Goal: Task Accomplishment & Management: Use online tool/utility

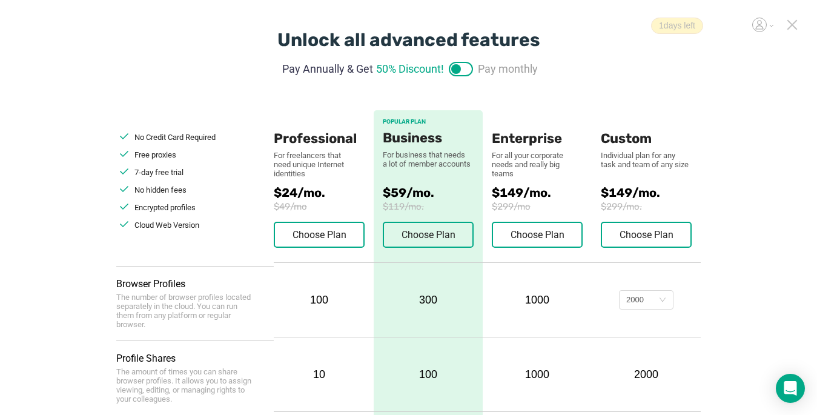
click at [790, 27] on icon at bounding box center [792, 25] width 8 height 8
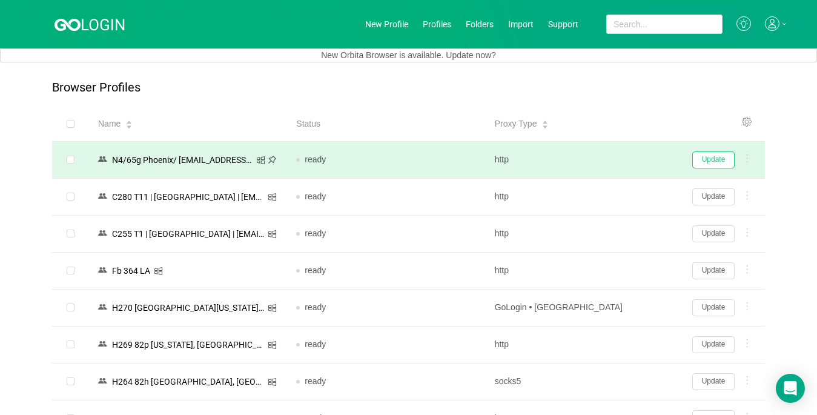
click at [718, 161] on button "Update" at bounding box center [713, 159] width 42 height 17
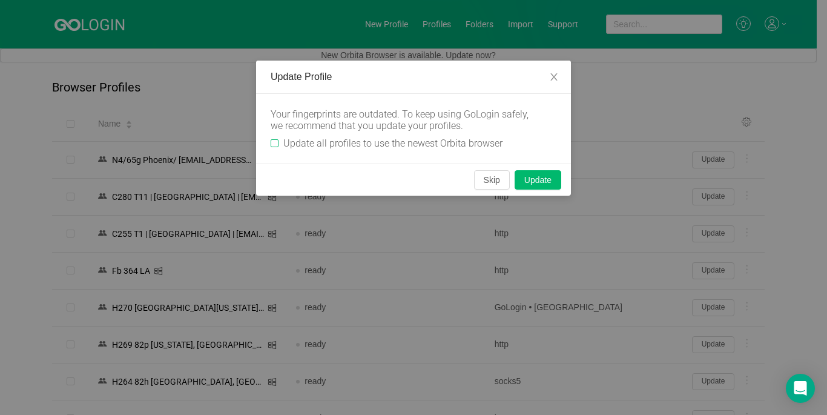
click at [273, 143] on input "Update all profiles to use the newest Orbita browser" at bounding box center [275, 143] width 8 height 8
checkbox input "true"
click at [489, 177] on button "Skip" at bounding box center [492, 179] width 36 height 19
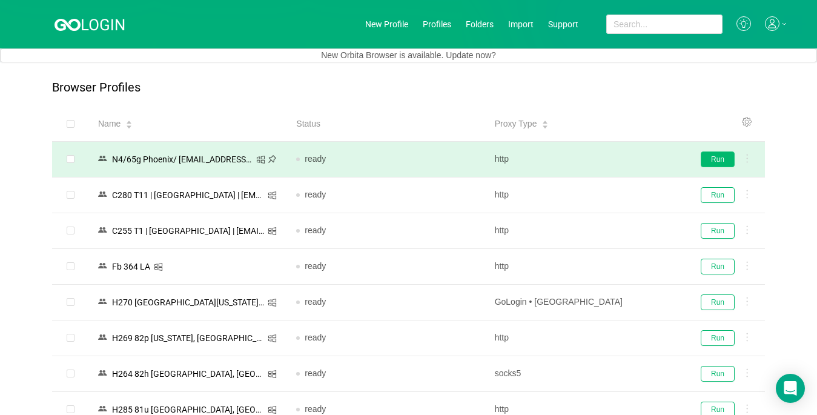
click at [713, 162] on button "Run" at bounding box center [718, 159] width 34 height 16
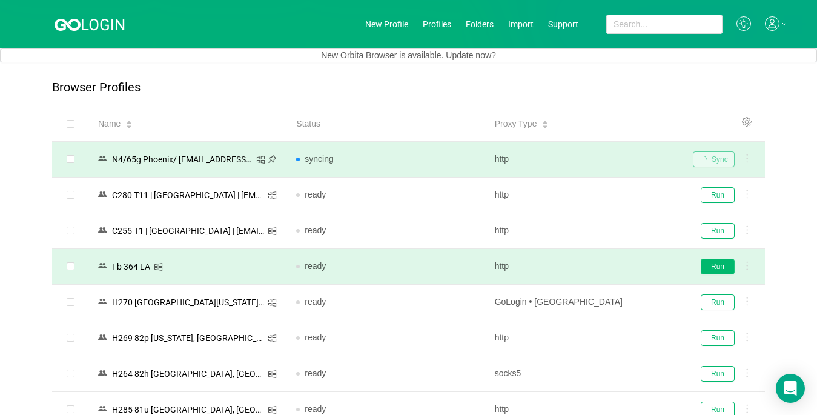
click at [717, 268] on button "Run" at bounding box center [718, 267] width 34 height 16
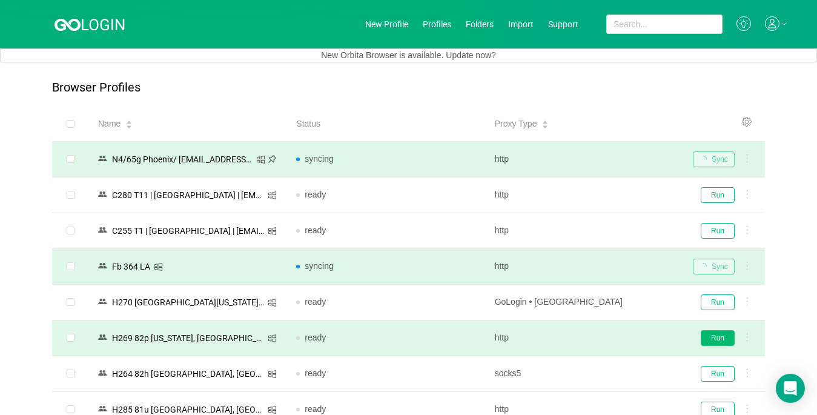
click at [716, 335] on button "Run" at bounding box center [718, 338] width 34 height 16
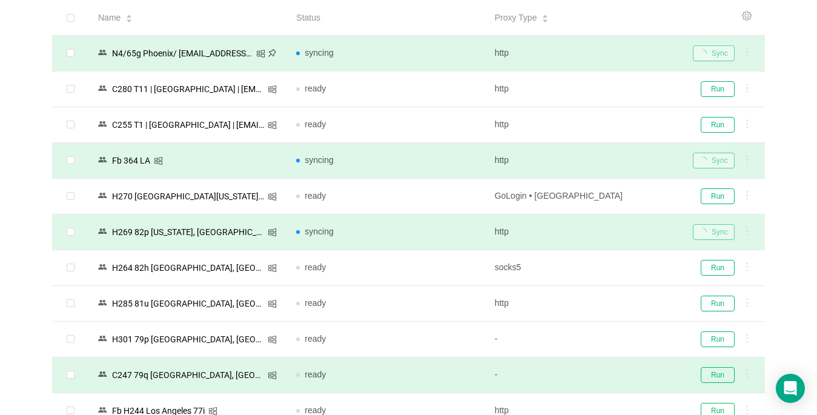
scroll to position [182, 0]
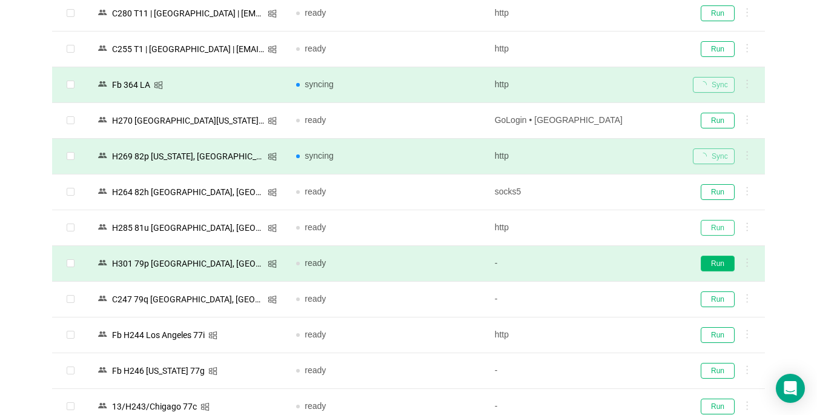
drag, startPoint x: 716, startPoint y: 228, endPoint x: 718, endPoint y: 254, distance: 26.8
click at [716, 228] on button "Run" at bounding box center [718, 228] width 34 height 16
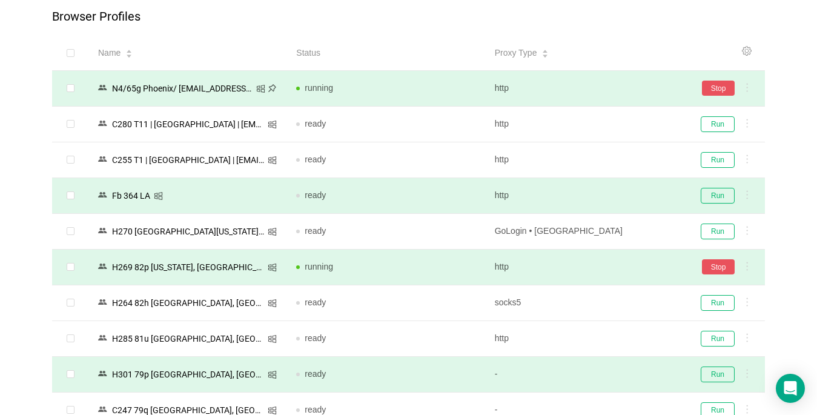
scroll to position [61, 0]
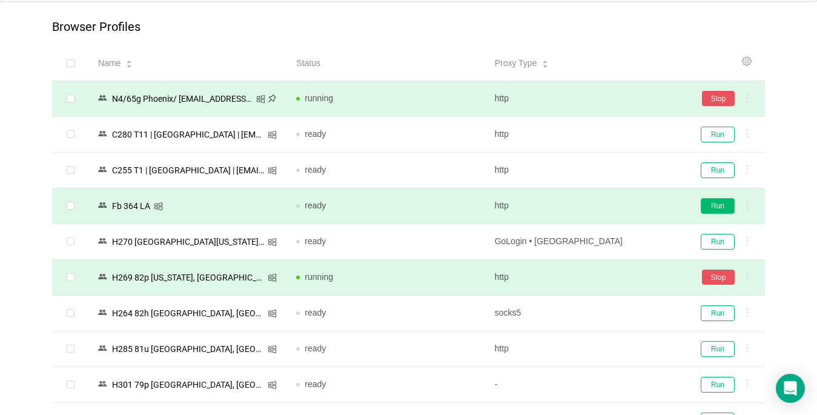
click at [724, 206] on button "Run" at bounding box center [718, 206] width 34 height 16
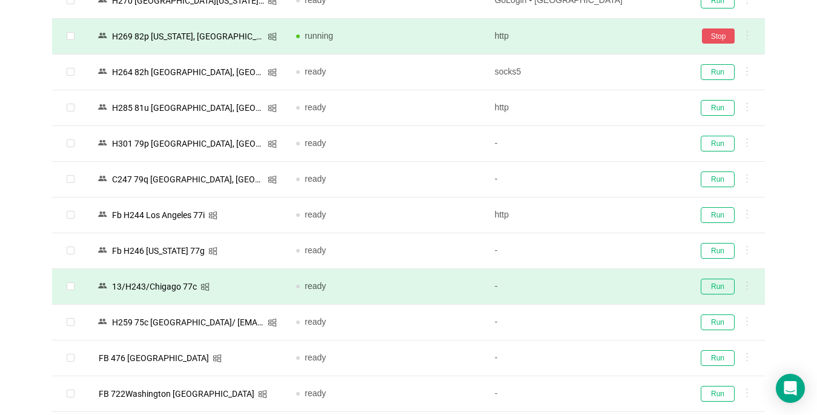
scroll to position [303, 0]
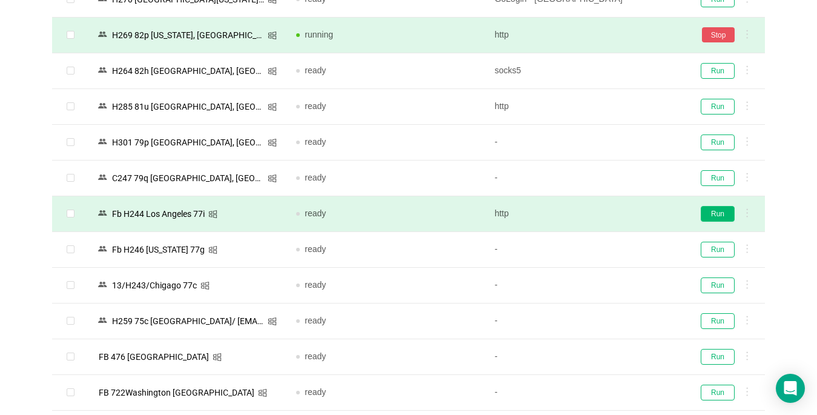
click at [717, 211] on button "Run" at bounding box center [718, 214] width 34 height 16
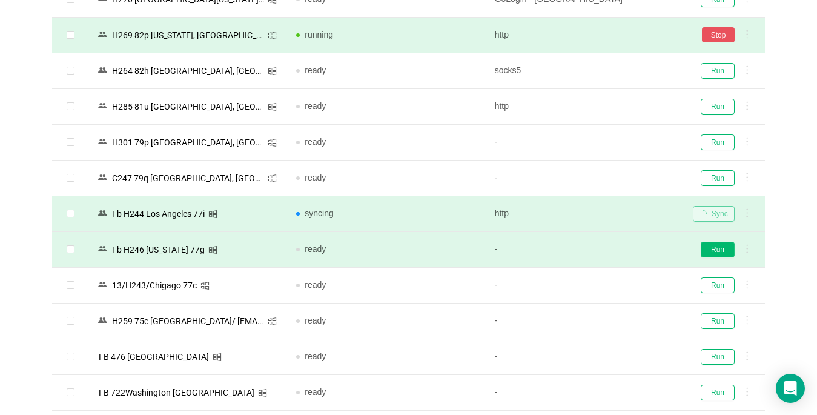
click at [716, 254] on button "Run" at bounding box center [718, 250] width 34 height 16
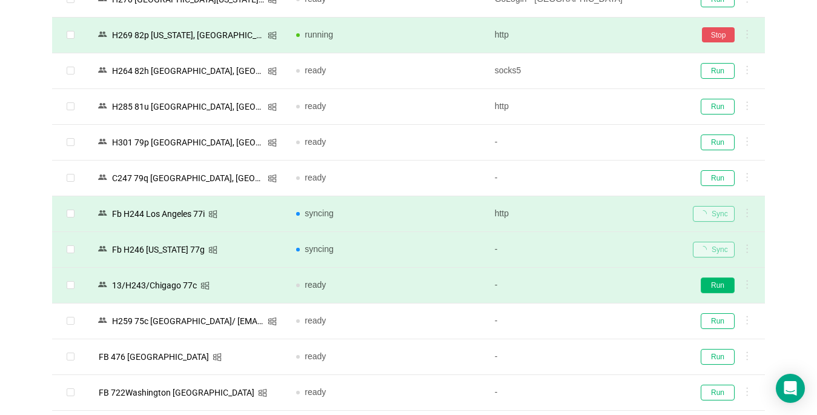
click at [718, 288] on button "Run" at bounding box center [718, 285] width 34 height 16
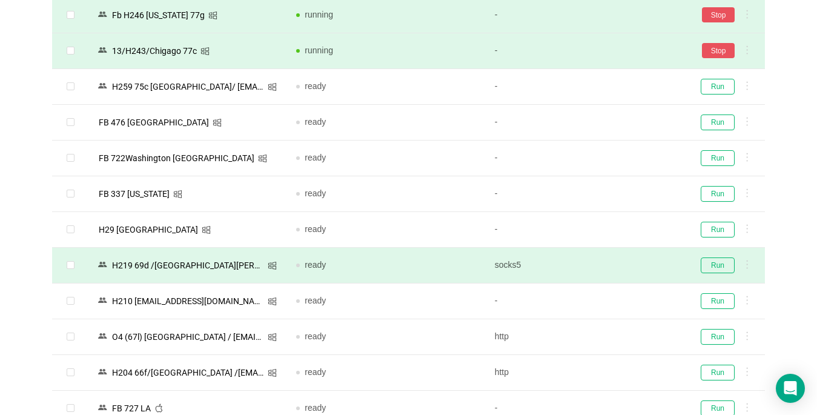
scroll to position [545, 0]
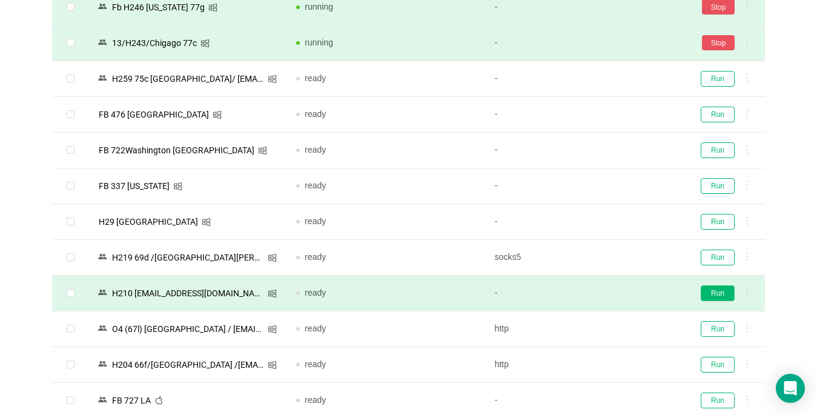
click at [716, 291] on button "Run" at bounding box center [718, 293] width 34 height 16
click at [711, 276] on td "Sync" at bounding box center [724, 294] width 82 height 36
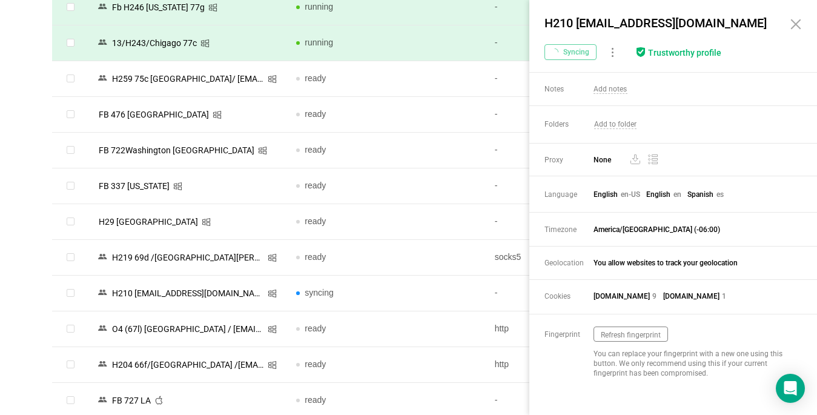
click at [27, 268] on div "Browser Profiles Share Profiles Add to Folder Clone New Fingerprint Export Dele…" at bounding box center [408, 116] width 817 height 1198
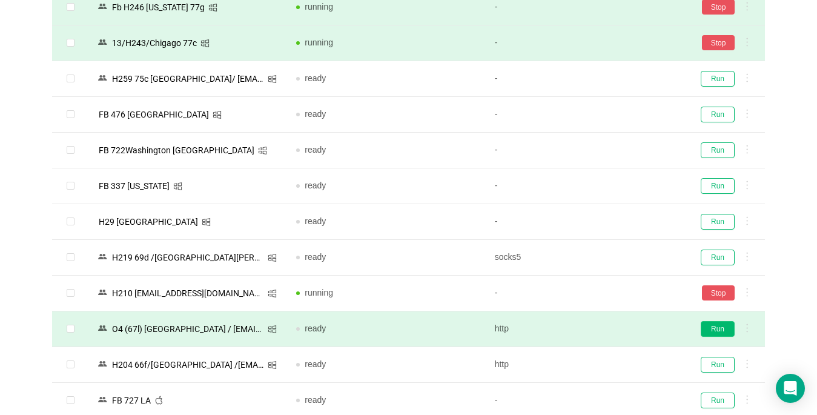
click at [713, 326] on button "Run" at bounding box center [718, 329] width 34 height 16
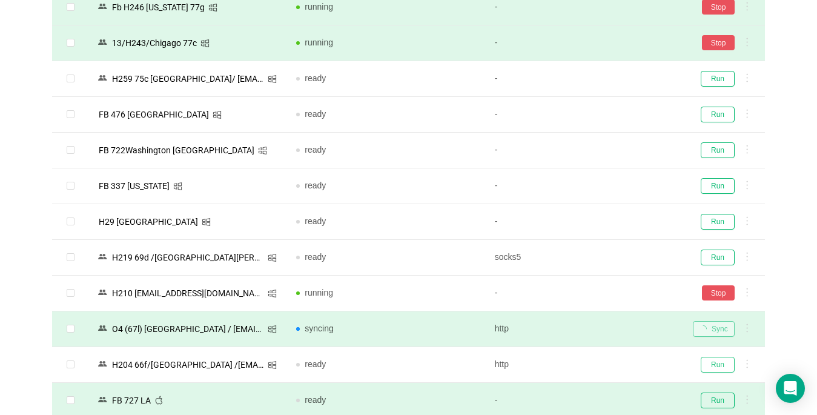
drag, startPoint x: 712, startPoint y: 366, endPoint x: 708, endPoint y: 389, distance: 23.9
click at [710, 367] on button "Run" at bounding box center [718, 365] width 34 height 16
click at [708, 389] on td "Run" at bounding box center [724, 401] width 82 height 36
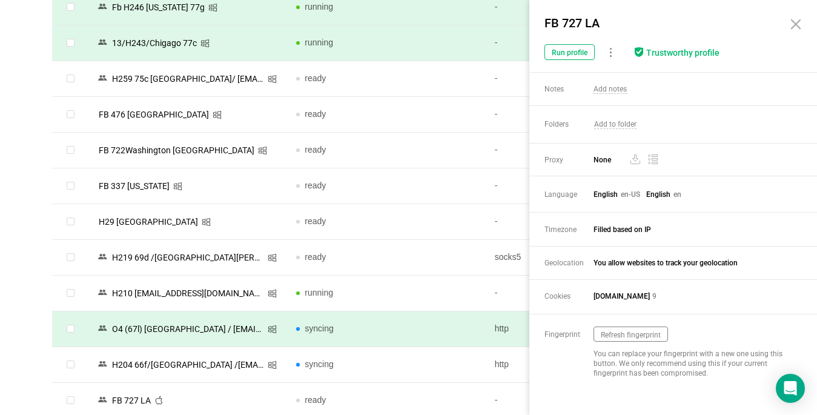
click at [27, 213] on div "Browser Profiles Share Profiles Add to Folder Clone New Fingerprint Export Dele…" at bounding box center [408, 116] width 817 height 1198
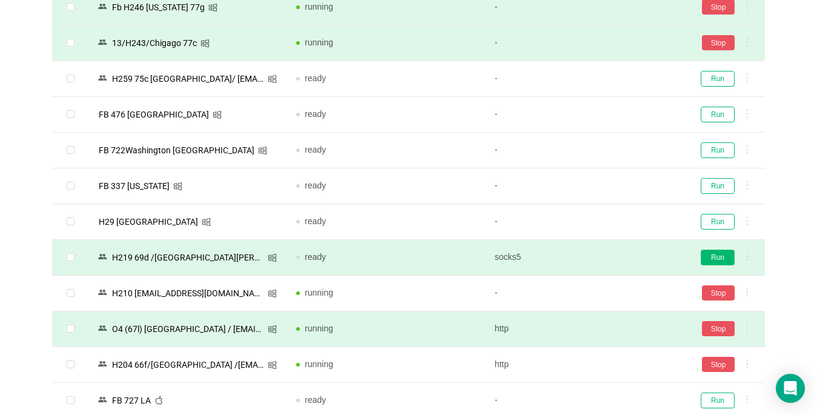
click at [719, 256] on button "Run" at bounding box center [718, 257] width 34 height 16
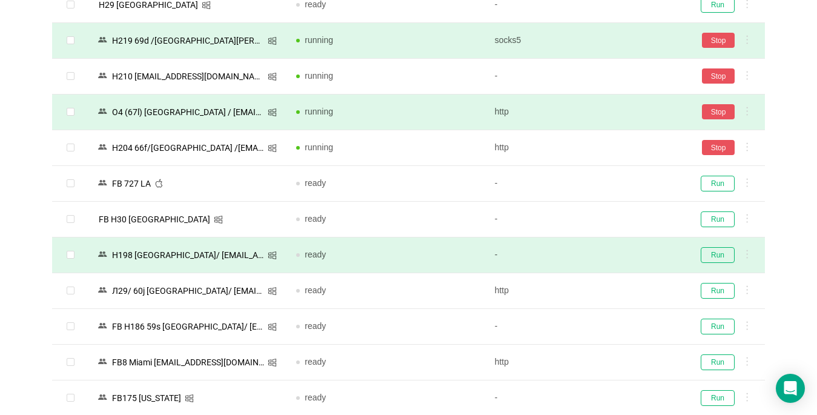
scroll to position [787, 0]
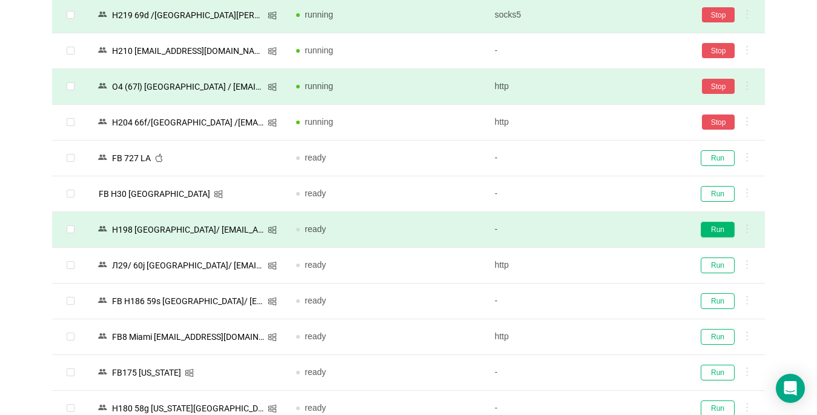
click at [716, 227] on button "Run" at bounding box center [718, 230] width 34 height 16
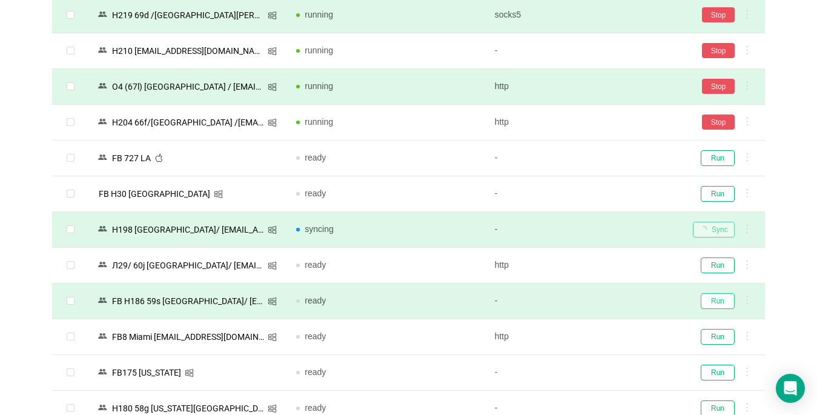
drag, startPoint x: 706, startPoint y: 302, endPoint x: 718, endPoint y: 297, distance: 13.3
click at [711, 301] on button "Run" at bounding box center [718, 301] width 34 height 16
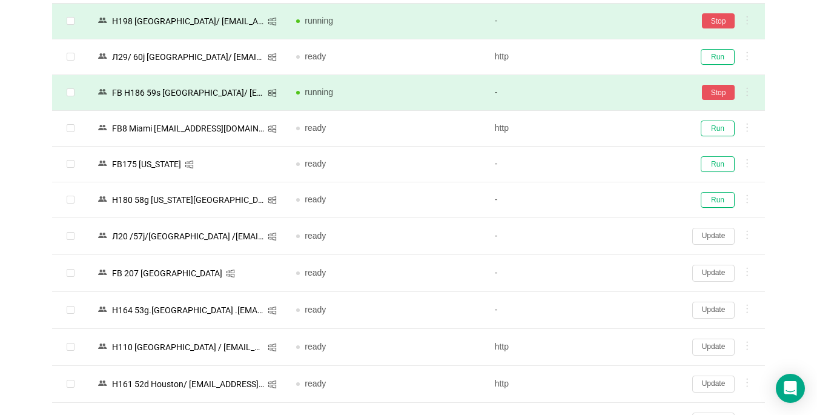
scroll to position [1029, 0]
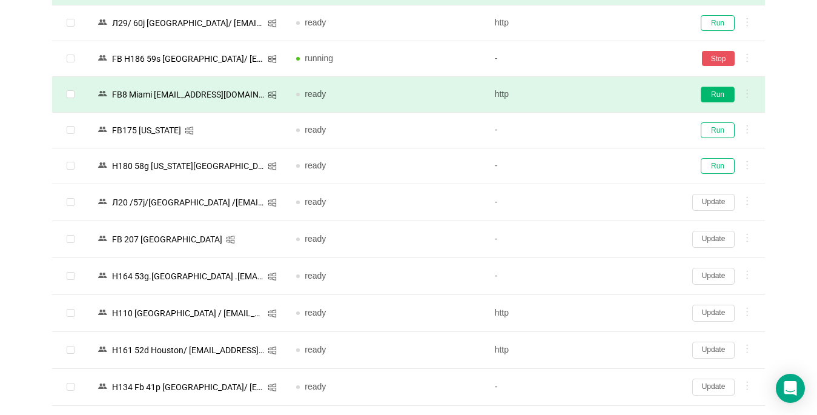
click at [721, 97] on button "Run" at bounding box center [718, 95] width 34 height 16
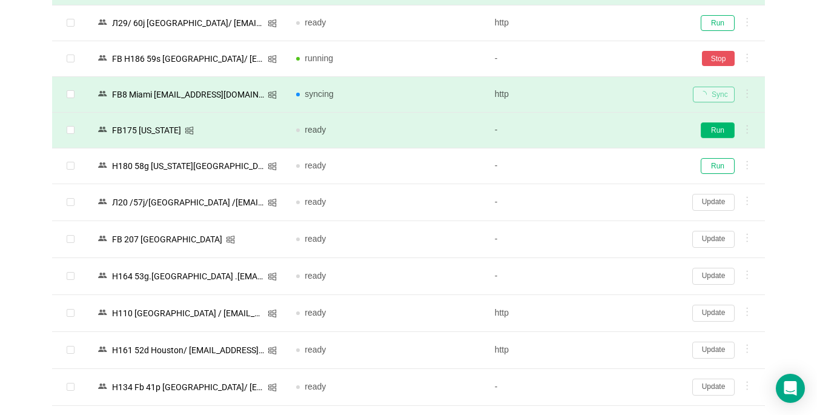
click at [713, 130] on button "Run" at bounding box center [718, 130] width 34 height 16
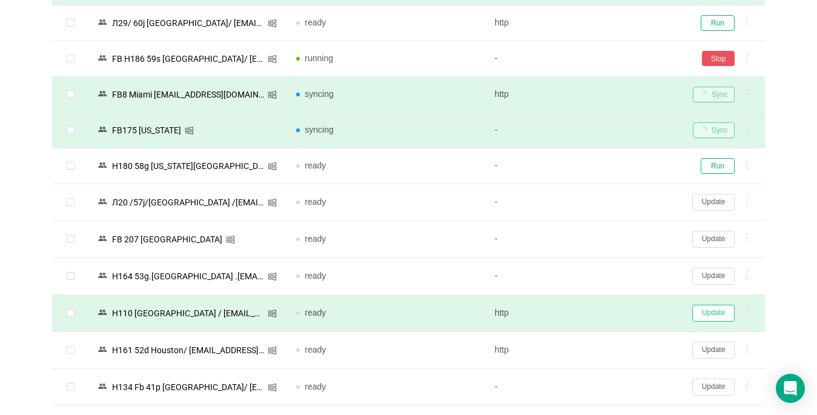
click at [713, 317] on button "Update" at bounding box center [713, 313] width 42 height 17
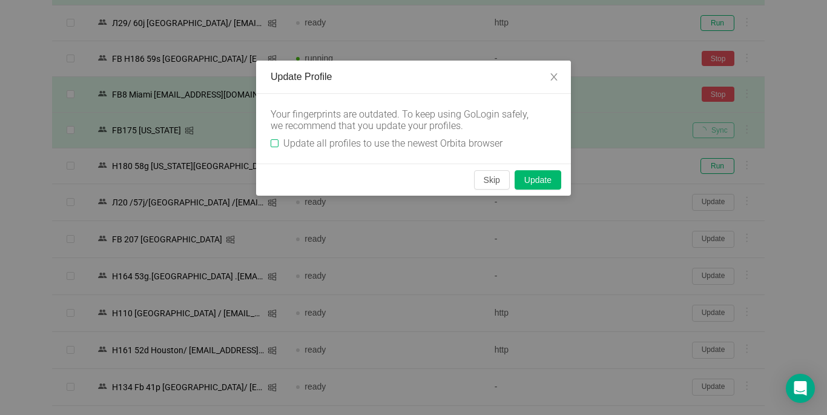
click at [275, 142] on input "Update all profiles to use the newest Orbita browser" at bounding box center [275, 143] width 8 height 8
checkbox input "true"
click at [486, 186] on button "Skip" at bounding box center [492, 179] width 36 height 19
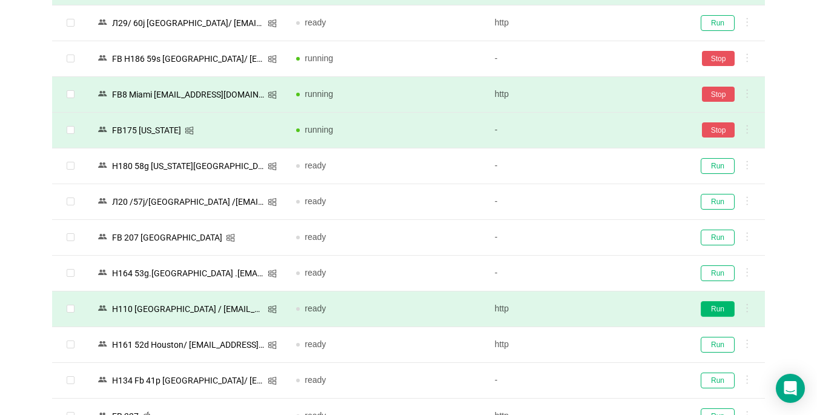
click at [719, 305] on button "Run" at bounding box center [718, 309] width 34 height 16
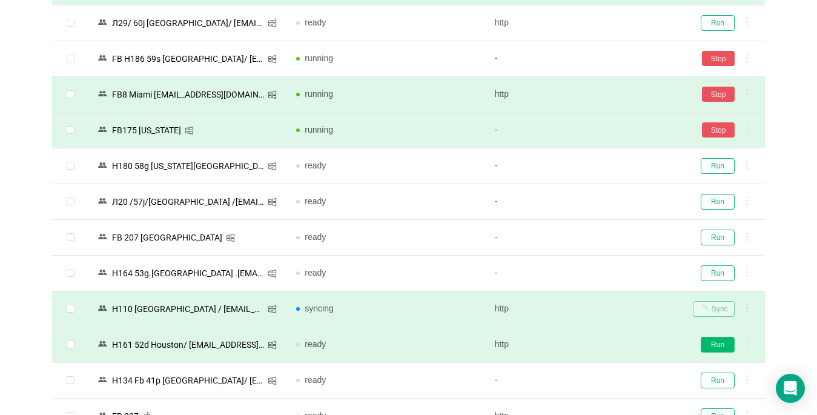
click at [718, 342] on button "Run" at bounding box center [718, 345] width 34 height 16
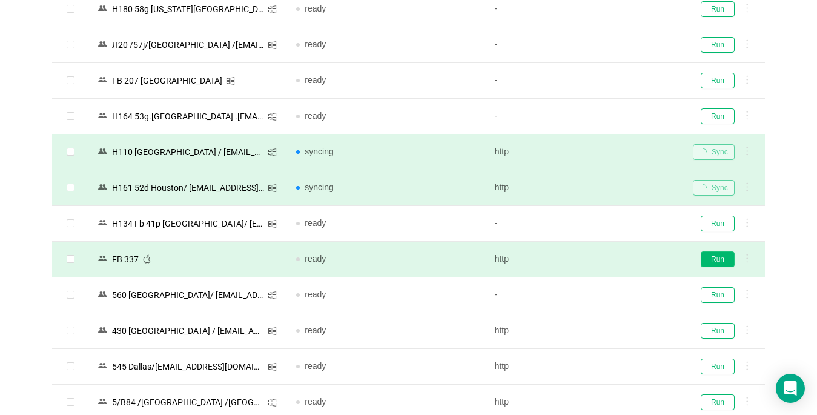
scroll to position [1211, 0]
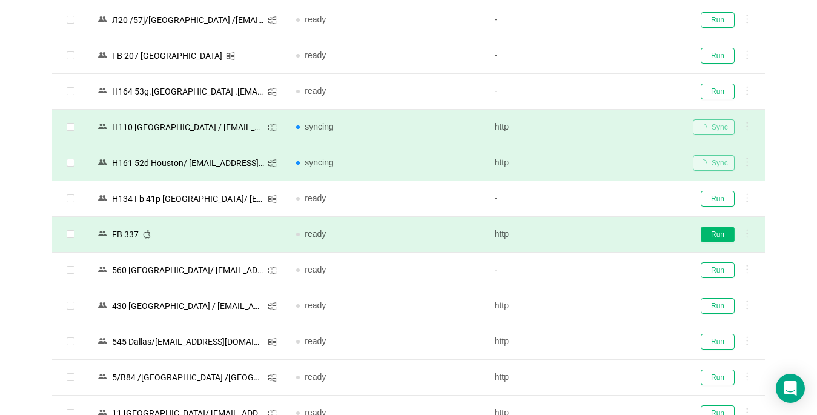
click at [718, 233] on button "Run" at bounding box center [718, 234] width 34 height 16
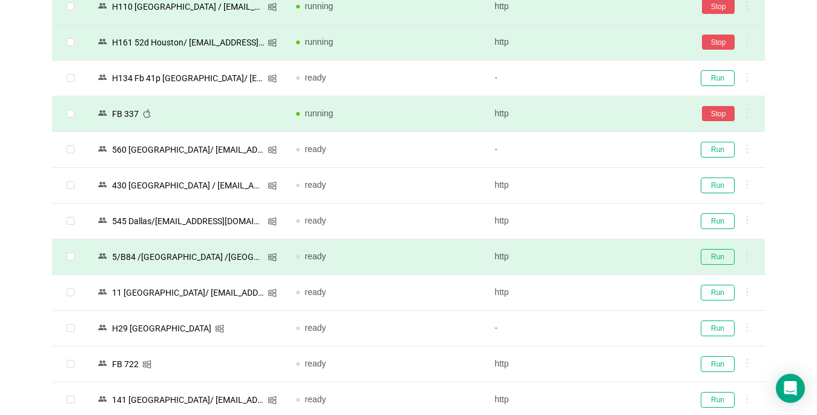
scroll to position [1332, 0]
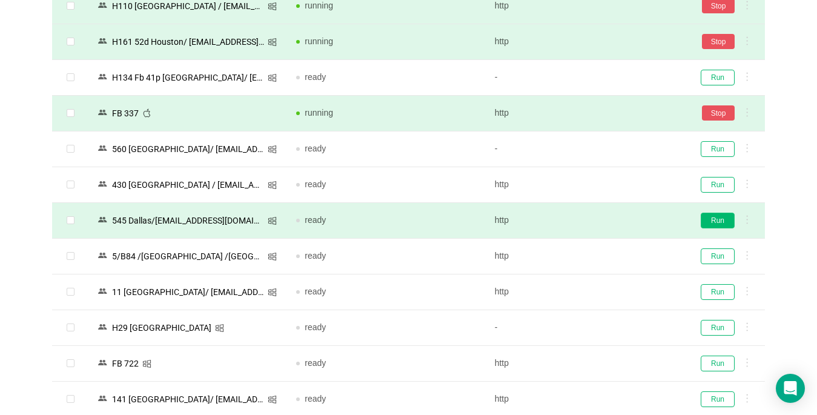
click at [714, 218] on button "Run" at bounding box center [718, 221] width 34 height 16
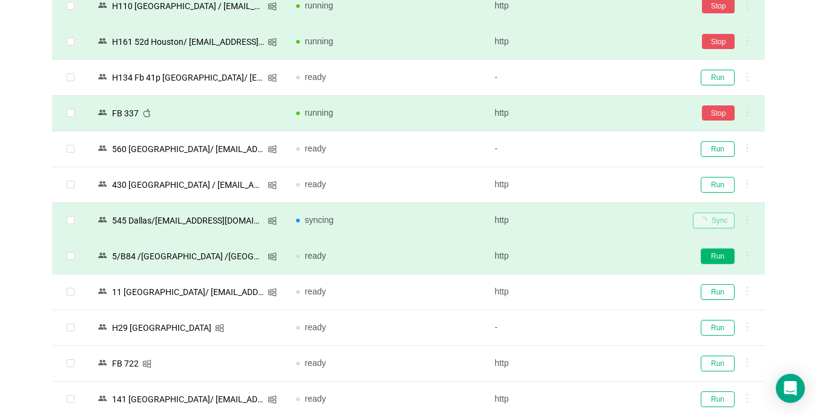
click at [710, 255] on button "Run" at bounding box center [718, 256] width 34 height 16
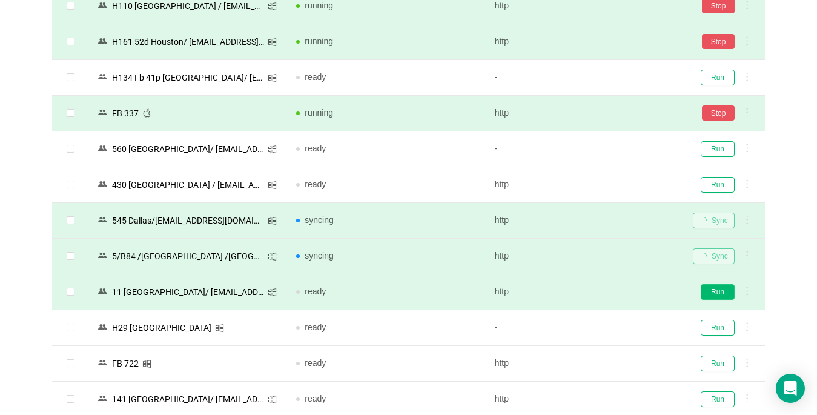
click at [713, 292] on button "Run" at bounding box center [718, 292] width 34 height 16
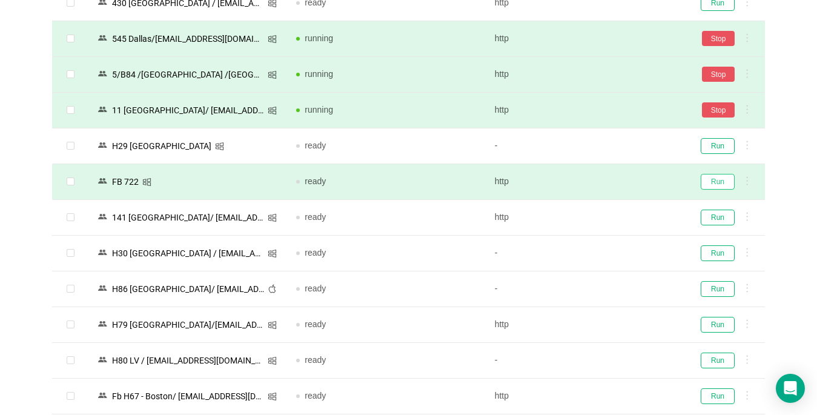
click at [727, 185] on button "Run" at bounding box center [718, 182] width 34 height 16
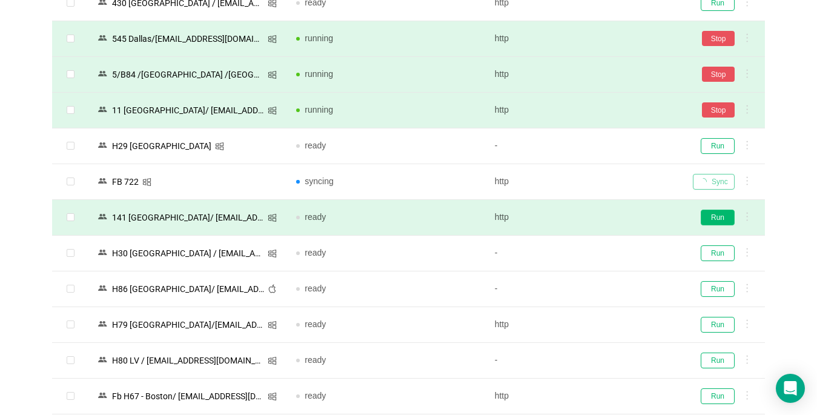
click at [716, 186] on div "Sync" at bounding box center [724, 182] width 62 height 16
click at [710, 216] on button "Run" at bounding box center [718, 218] width 34 height 16
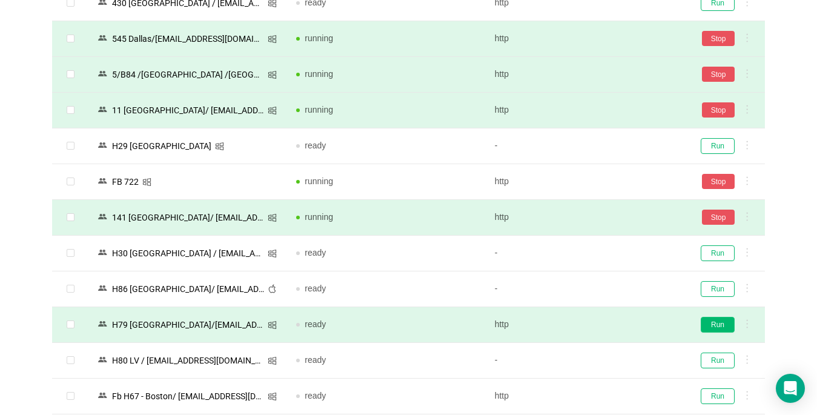
click at [712, 329] on button "Run" at bounding box center [718, 325] width 34 height 16
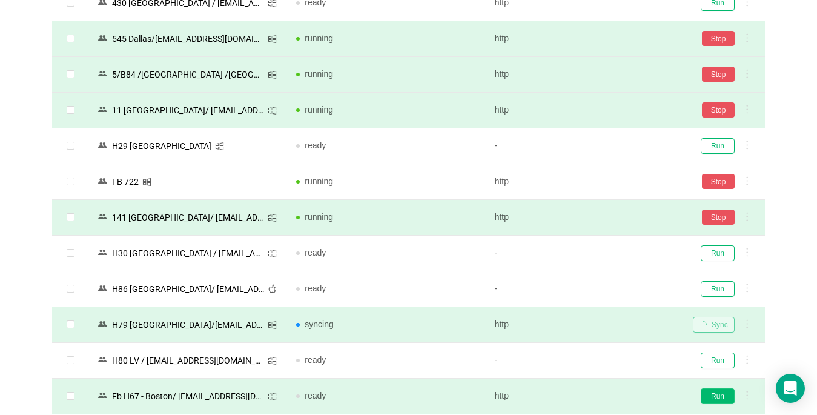
click at [714, 392] on button "Run" at bounding box center [718, 396] width 34 height 16
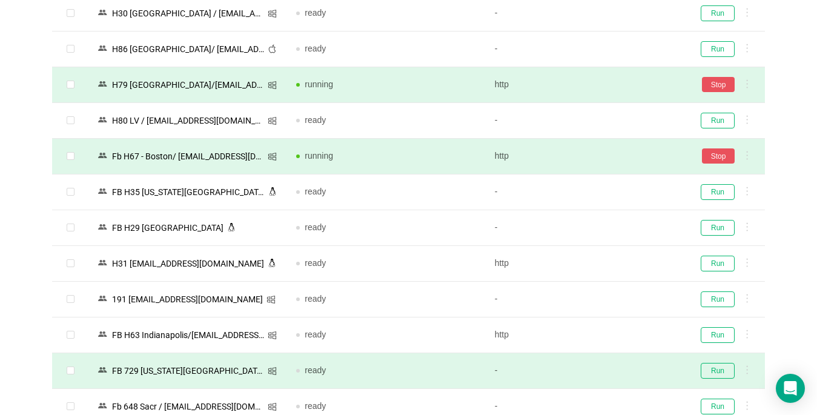
scroll to position [1756, 0]
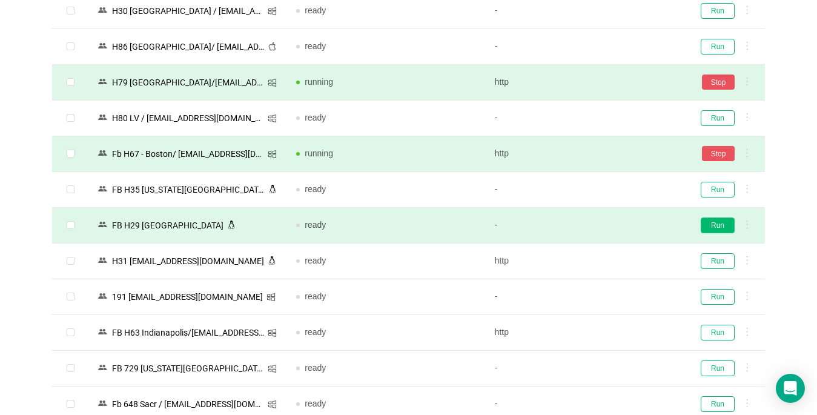
click at [712, 225] on button "Run" at bounding box center [718, 225] width 34 height 16
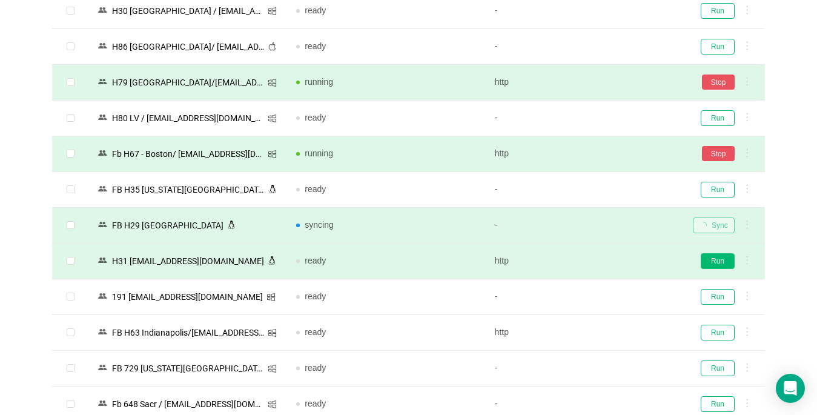
click at [726, 263] on button "Run" at bounding box center [718, 261] width 34 height 16
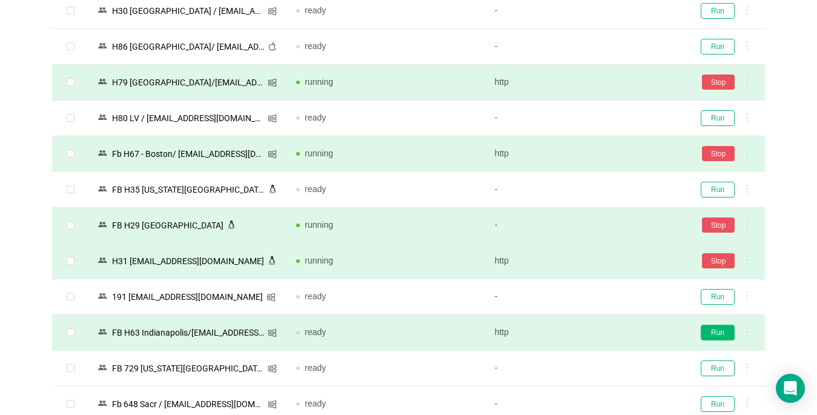
click at [722, 335] on button "Run" at bounding box center [718, 333] width 34 height 16
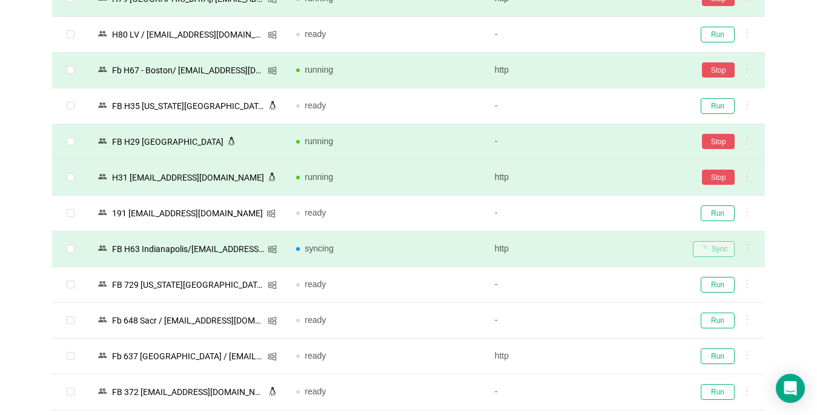
scroll to position [1877, 0]
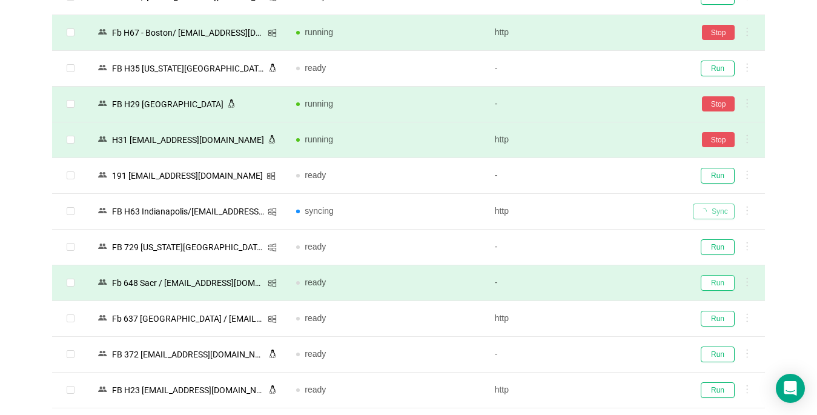
click at [714, 281] on button "Run" at bounding box center [718, 283] width 34 height 16
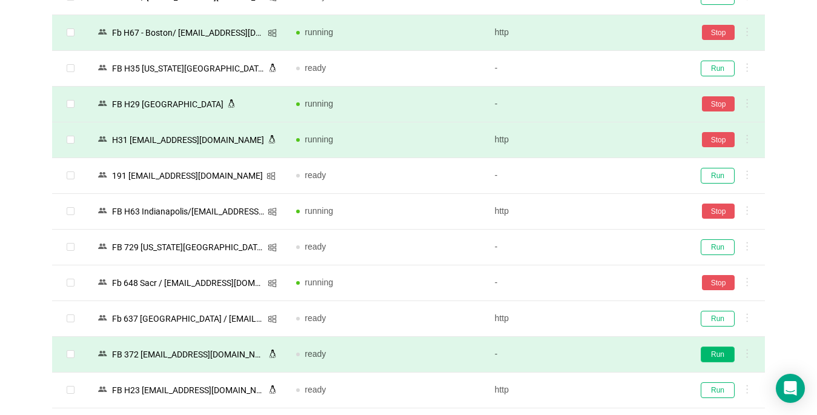
click at [719, 353] on button "Run" at bounding box center [718, 354] width 34 height 16
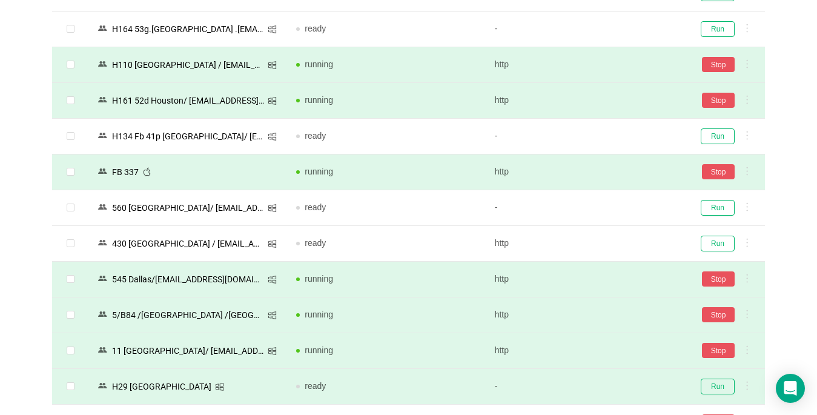
scroll to position [1272, 0]
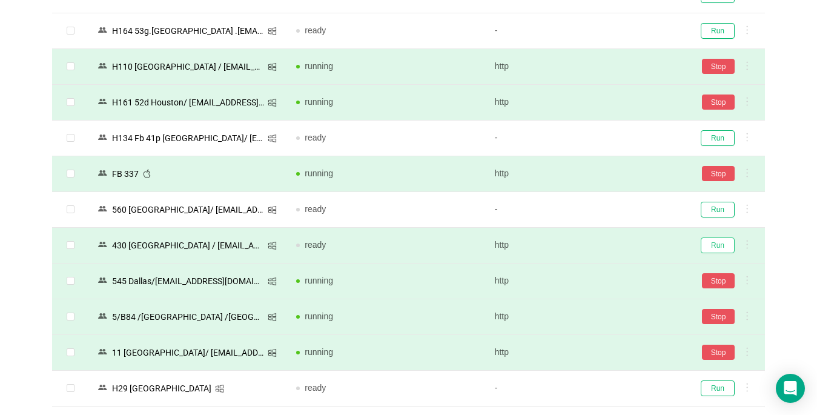
click at [713, 242] on button "Run" at bounding box center [718, 245] width 34 height 16
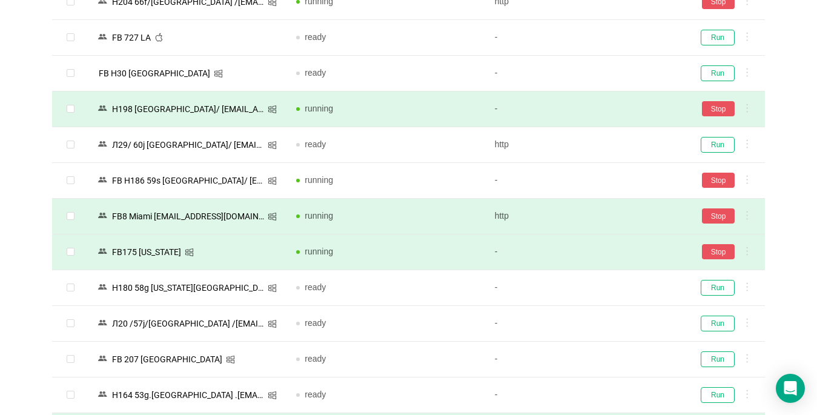
scroll to position [787, 0]
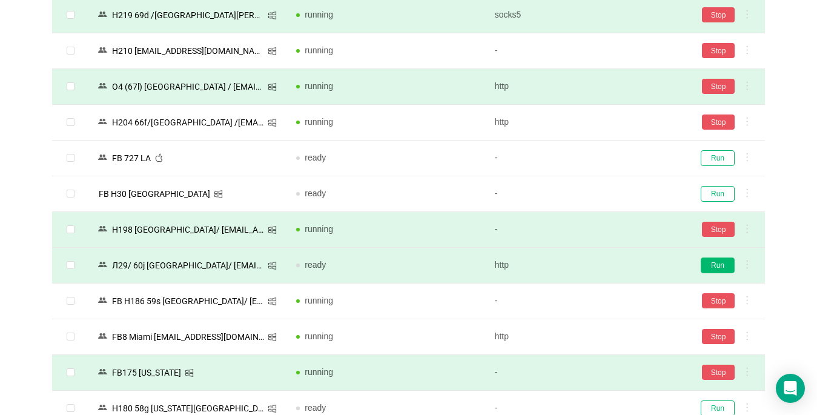
click at [713, 265] on button "Run" at bounding box center [718, 265] width 34 height 16
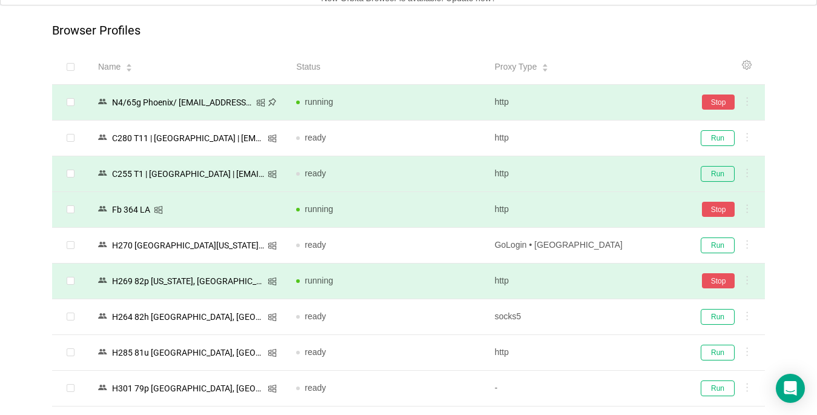
scroll to position [0, 0]
